Goal: Information Seeking & Learning: Learn about a topic

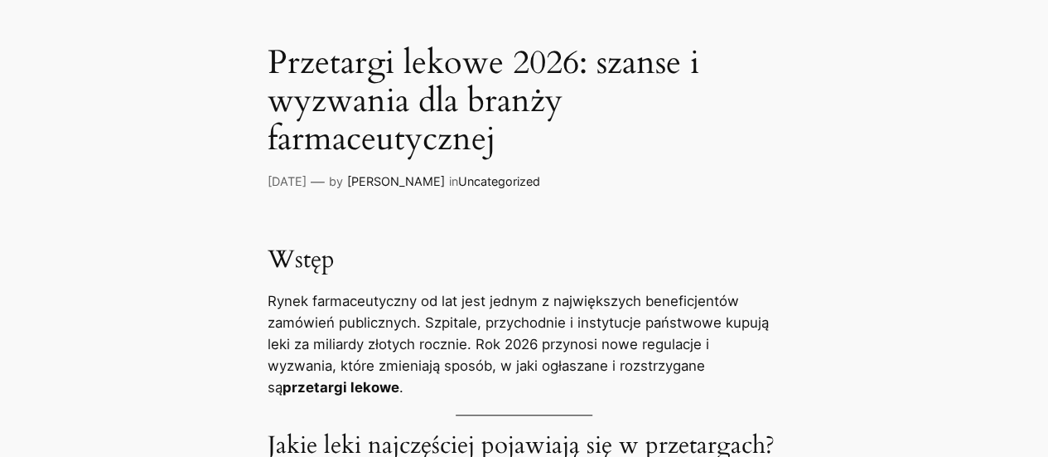
scroll to position [607, 0]
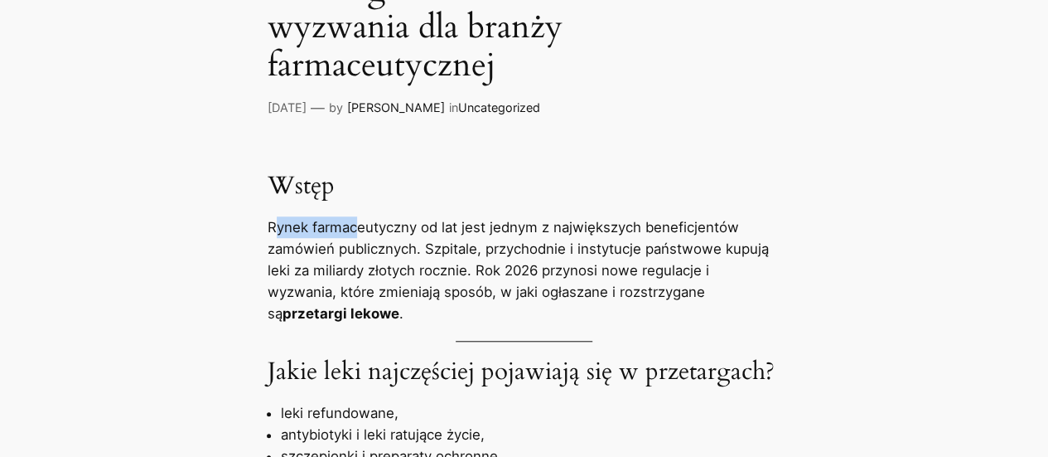
drag, startPoint x: 288, startPoint y: 237, endPoint x: 361, endPoint y: 240, distance: 73.0
click at [361, 240] on p "Rynek farmaceutyczny od lat jest jednym z największych beneficjentów zamówień p…" at bounding box center [525, 270] width 514 height 108
click at [360, 244] on p "Rynek farmaceutyczny od lat jest jednym z największych beneficjentów zamówień p…" at bounding box center [525, 270] width 514 height 108
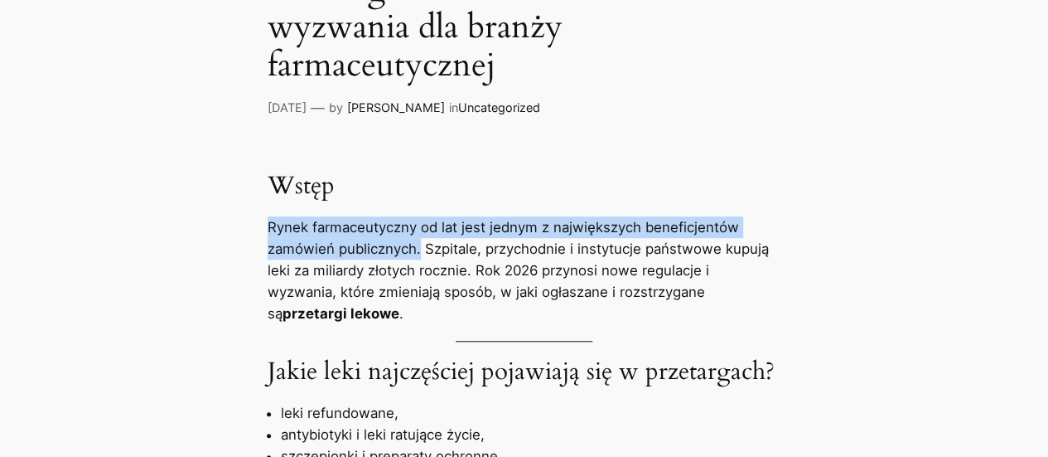
drag, startPoint x: 266, startPoint y: 226, endPoint x: 419, endPoint y: 251, distance: 154.5
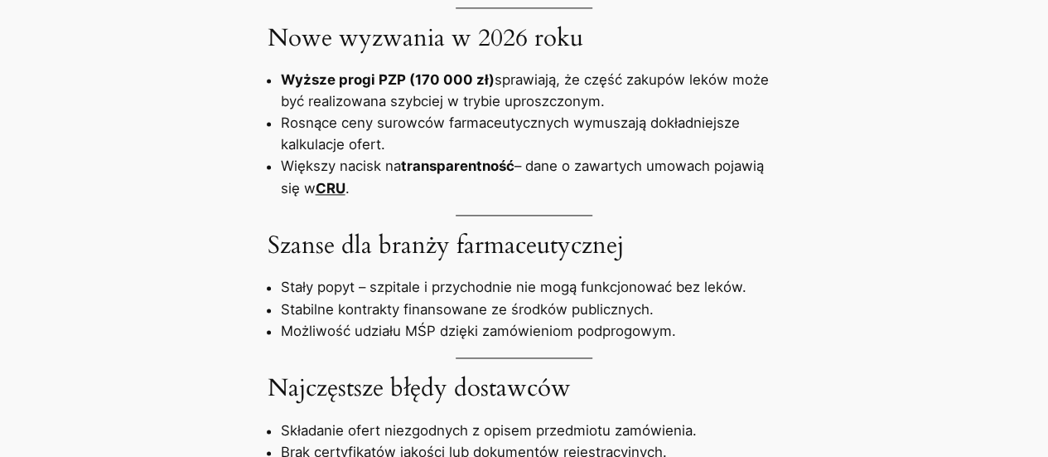
scroll to position [1049, 0]
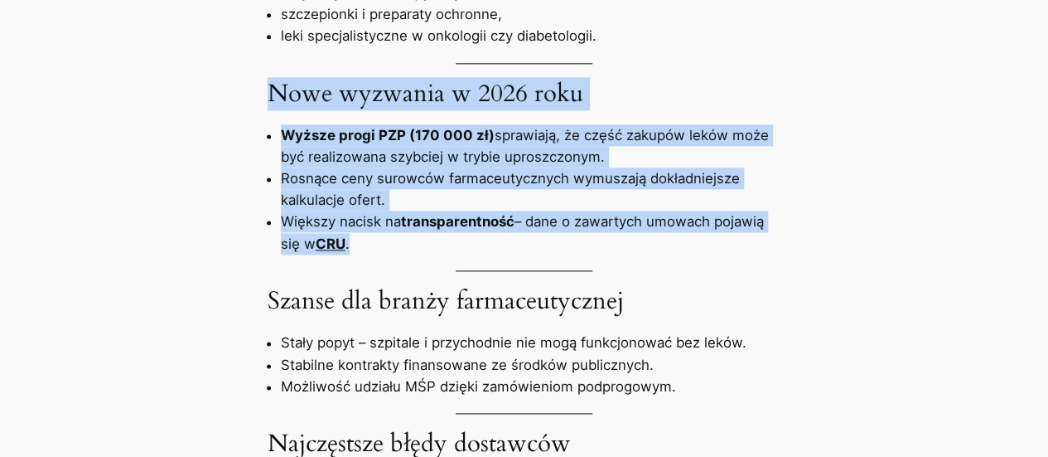
drag, startPoint x: 277, startPoint y: 91, endPoint x: 628, endPoint y: 253, distance: 386.8
click at [628, 253] on div "Wstęp Rynek farmaceutyczny od lat jest jednym z największych beneficjentów zamó…" at bounding box center [524, 307] width 1048 height 1154
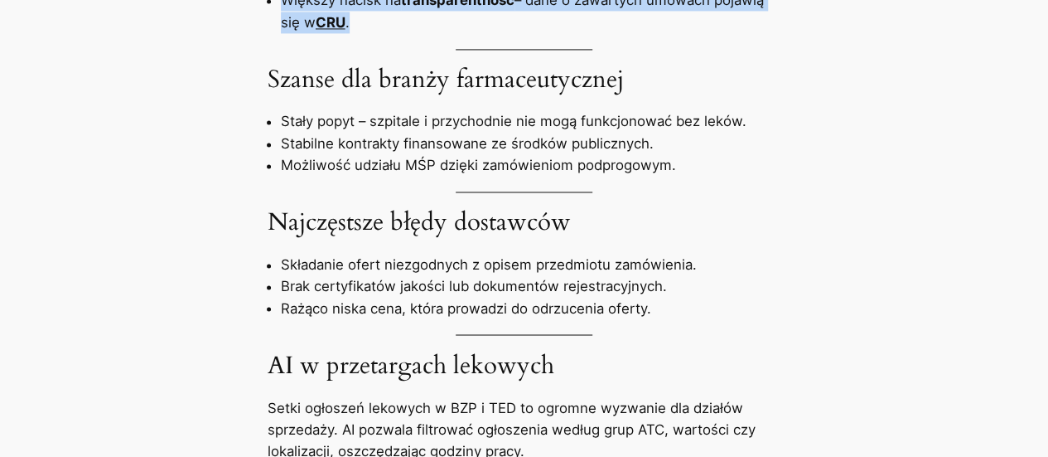
scroll to position [1215, 0]
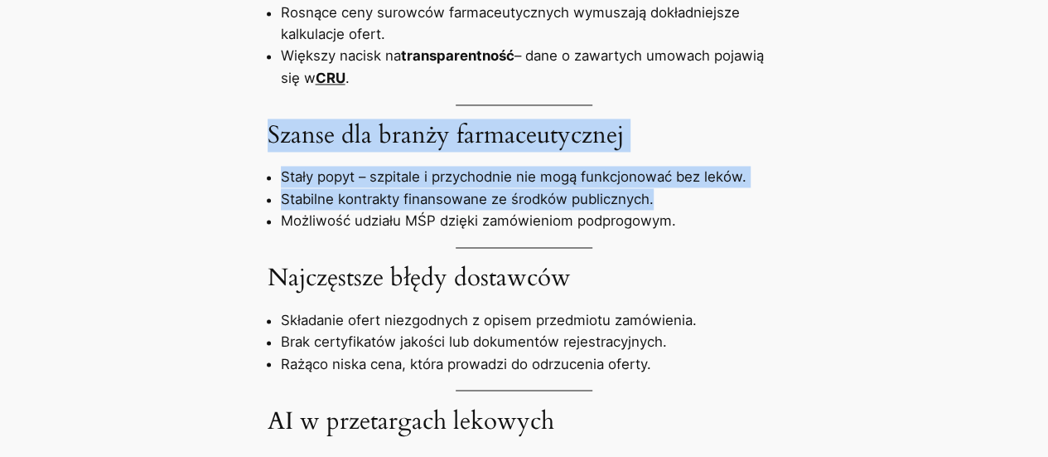
drag, startPoint x: 273, startPoint y: 128, endPoint x: 653, endPoint y: 205, distance: 388.0
click at [653, 205] on div "Wstęp Rynek farmaceutyczny od lat jest jednym z największych beneficjentów zamó…" at bounding box center [524, 141] width 1048 height 1154
copy div "Szanse dla branży farmaceutycznej Stały popyt – szpitale i przychodnie nie mogą…"
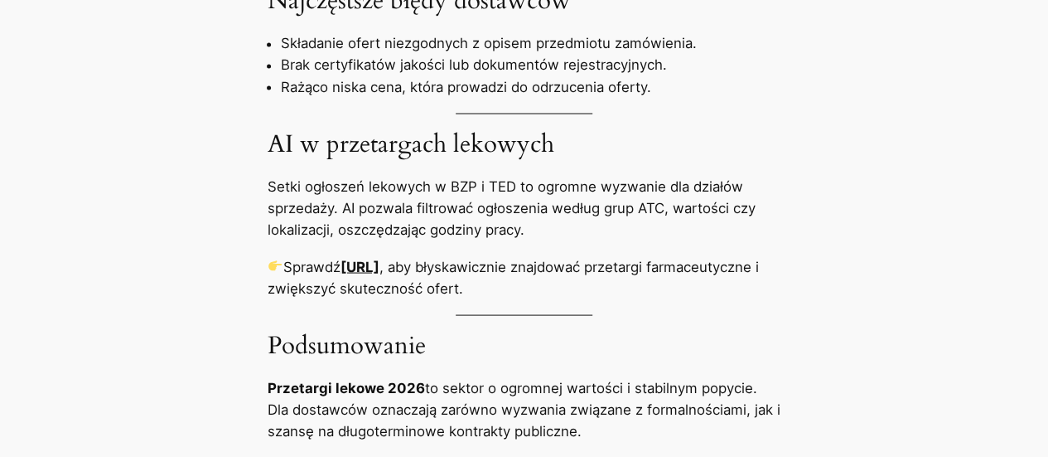
scroll to position [1546, 0]
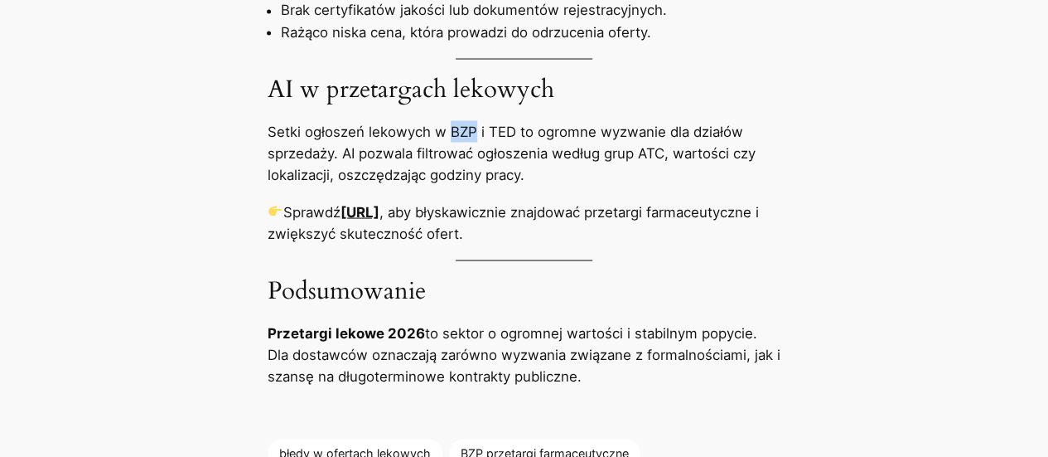
drag, startPoint x: 446, startPoint y: 133, endPoint x: 472, endPoint y: 133, distance: 25.7
click at [472, 133] on p "Setki ogłoszeń lekowych w BZP i TED to ogromne wyzwanie dla działów sprzedaży. …" at bounding box center [525, 152] width 514 height 65
copy p "BZP"
drag, startPoint x: 486, startPoint y: 128, endPoint x: 514, endPoint y: 132, distance: 27.7
click at [514, 132] on p "Setki ogłoszeń lekowych w BZP i TED to ogromne wyzwanie dla działów sprzedaży. …" at bounding box center [525, 152] width 514 height 65
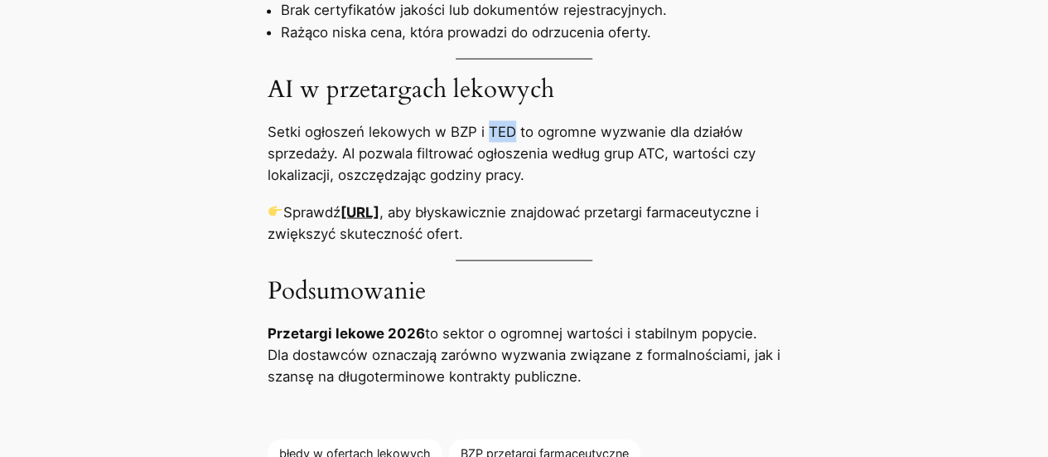
copy p "TED"
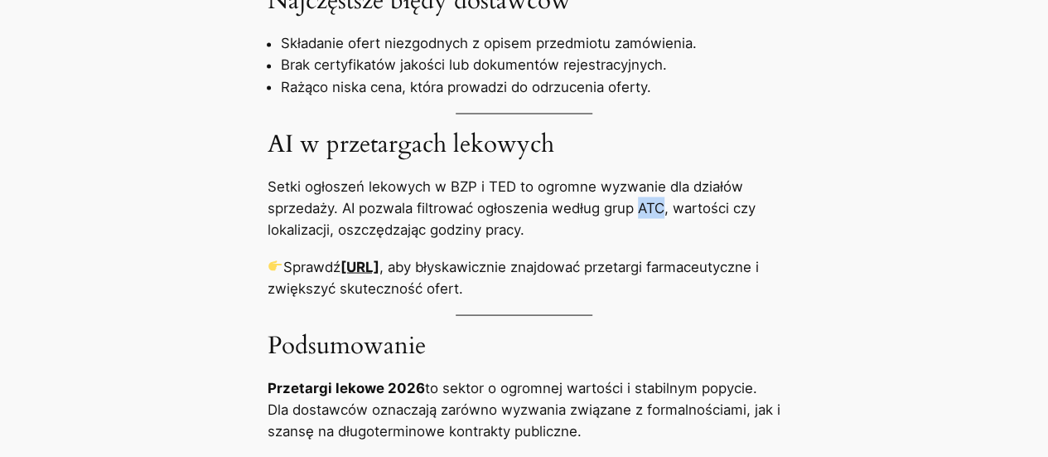
drag, startPoint x: 636, startPoint y: 212, endPoint x: 663, endPoint y: 212, distance: 26.5
click at [663, 212] on p "Setki ogłoszeń lekowych w BZP i TED to ogromne wyzwanie dla działów sprzedaży. …" at bounding box center [525, 207] width 514 height 65
copy p "ATC"
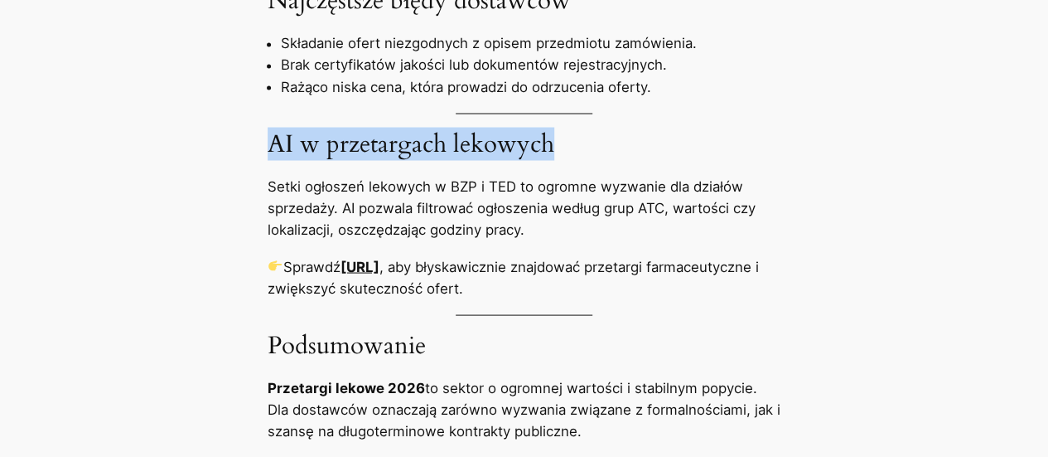
drag, startPoint x: 553, startPoint y: 140, endPoint x: 273, endPoint y: 130, distance: 279.5
click at [273, 130] on h3 "AI w przetargach lekowych" at bounding box center [525, 143] width 514 height 29
copy h3 "AI w przetargach lekowych"
